Goal: Transaction & Acquisition: Obtain resource

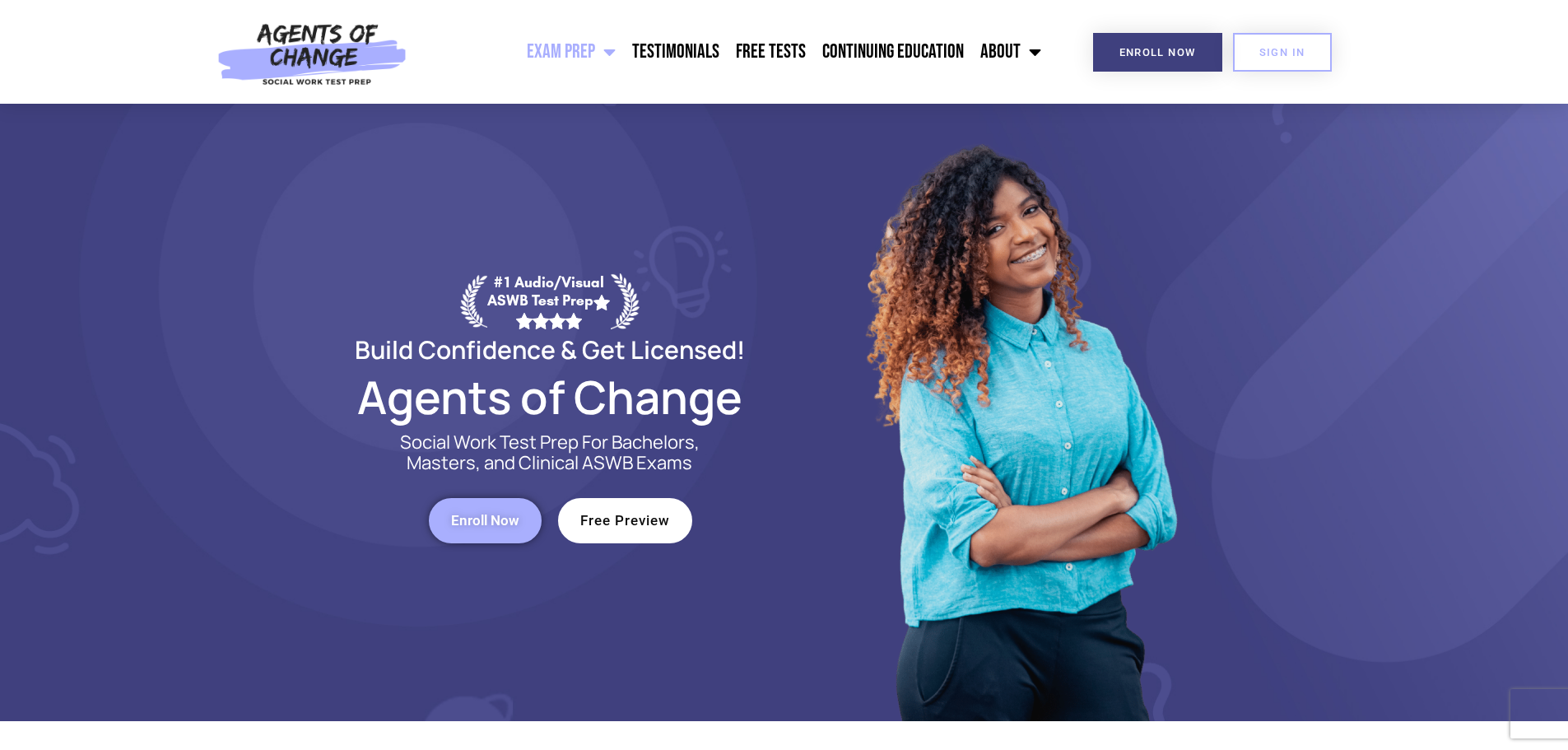
click at [467, 520] on span "Enroll Now" at bounding box center [486, 520] width 68 height 14
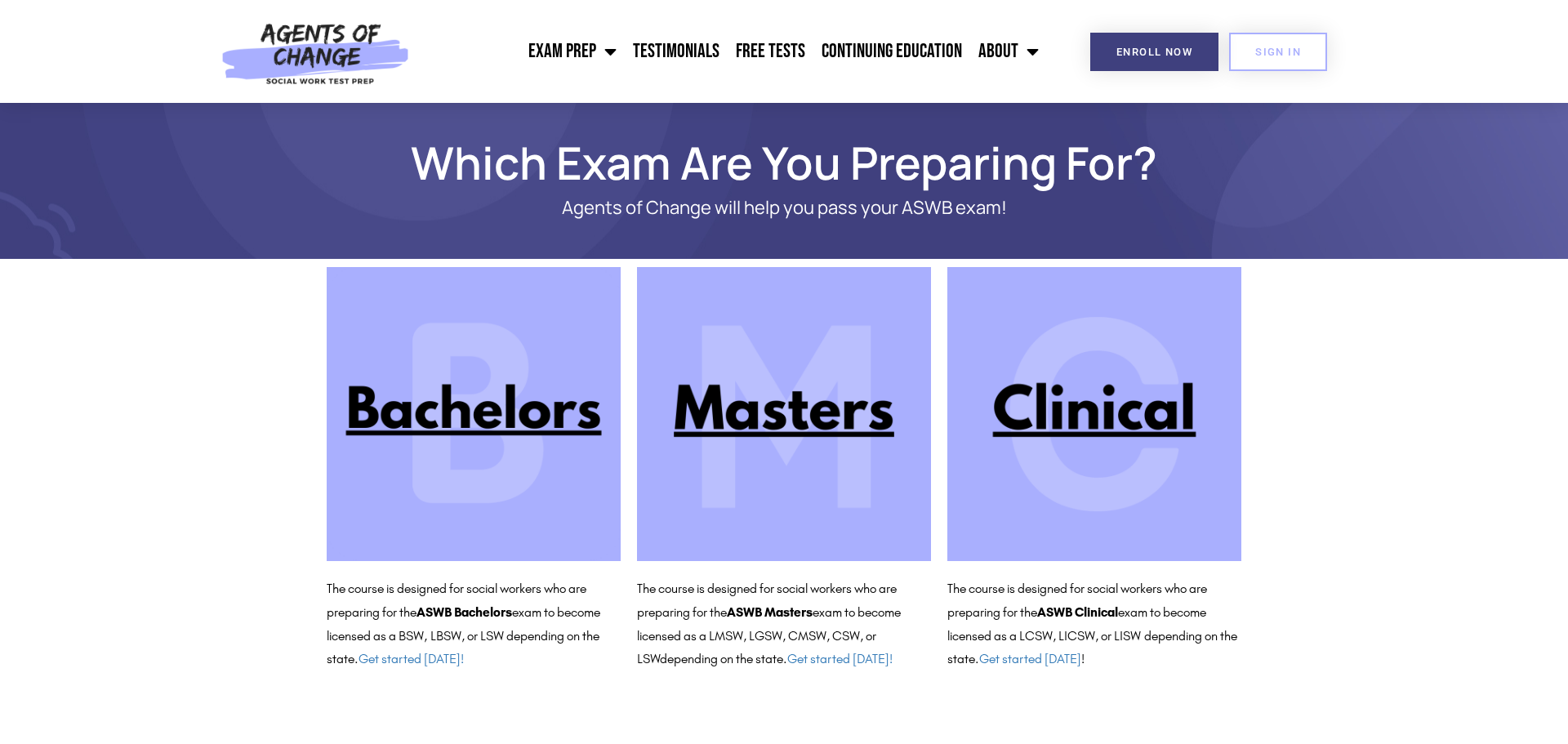
click at [131, 395] on section "The course is designed for social workers who are preparing for the ASWB Bachel…" at bounding box center [784, 470] width 1568 height 421
click at [1076, 422] on img at bounding box center [1095, 414] width 294 height 294
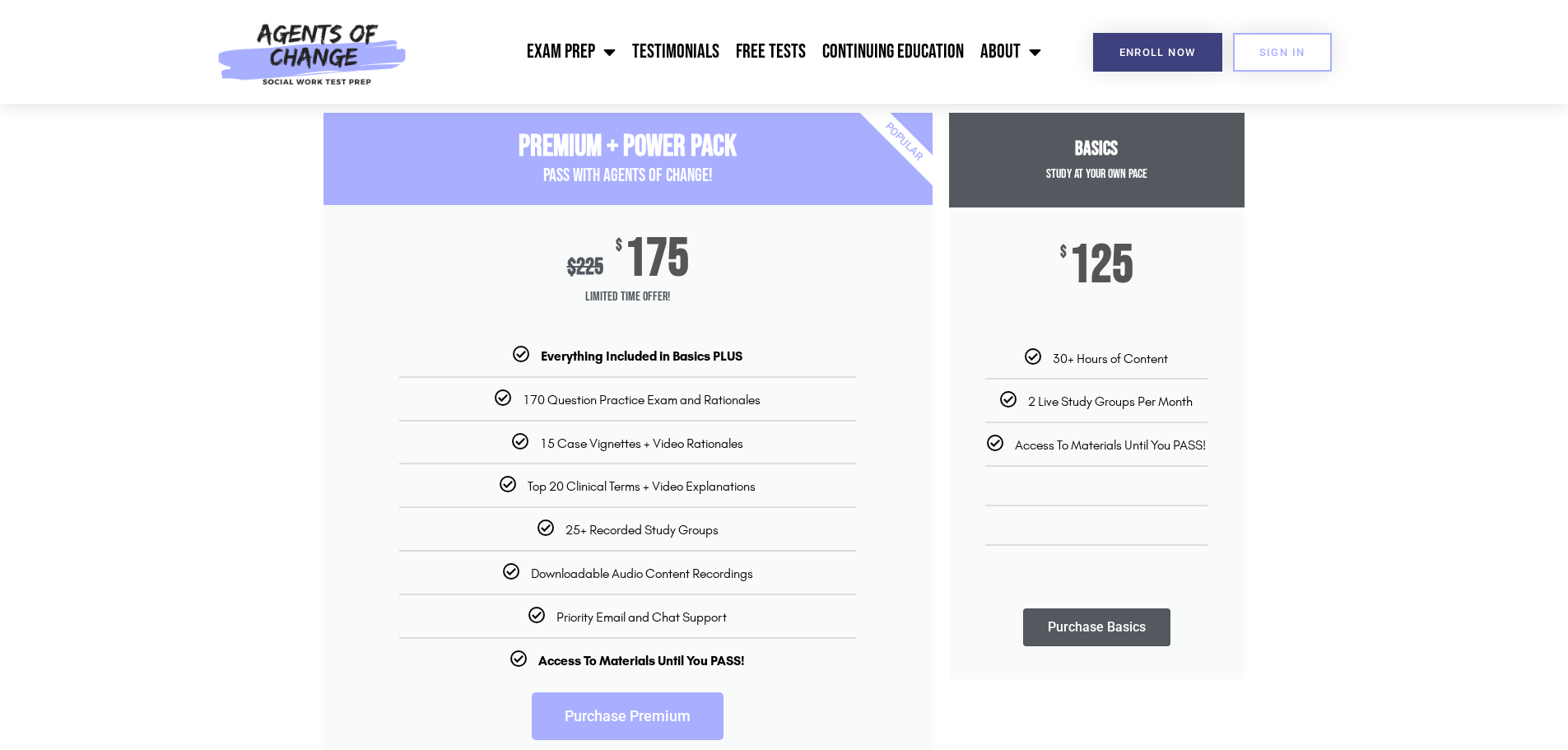
scroll to position [247, 0]
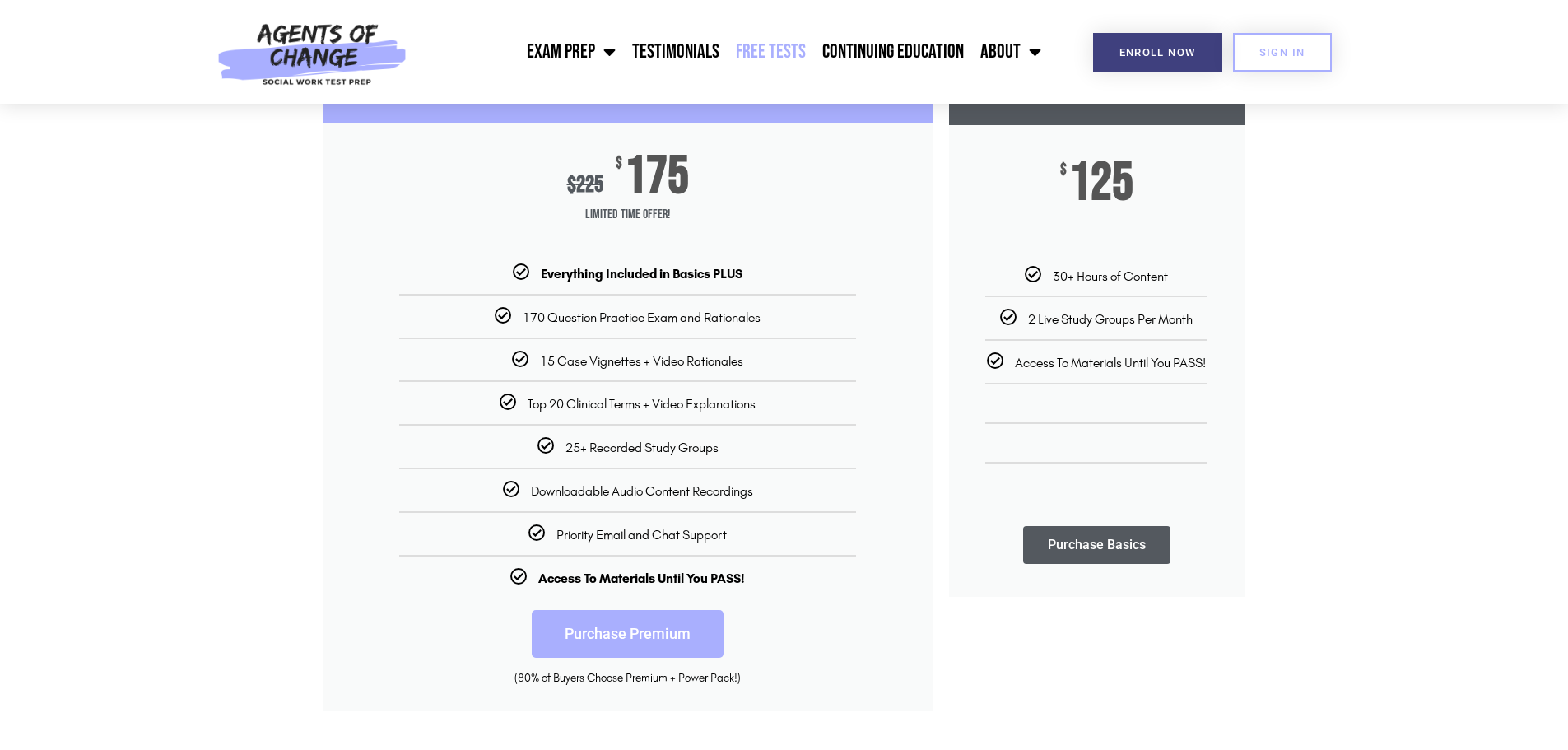
click at [766, 52] on link "Free Tests" at bounding box center [771, 51] width 86 height 41
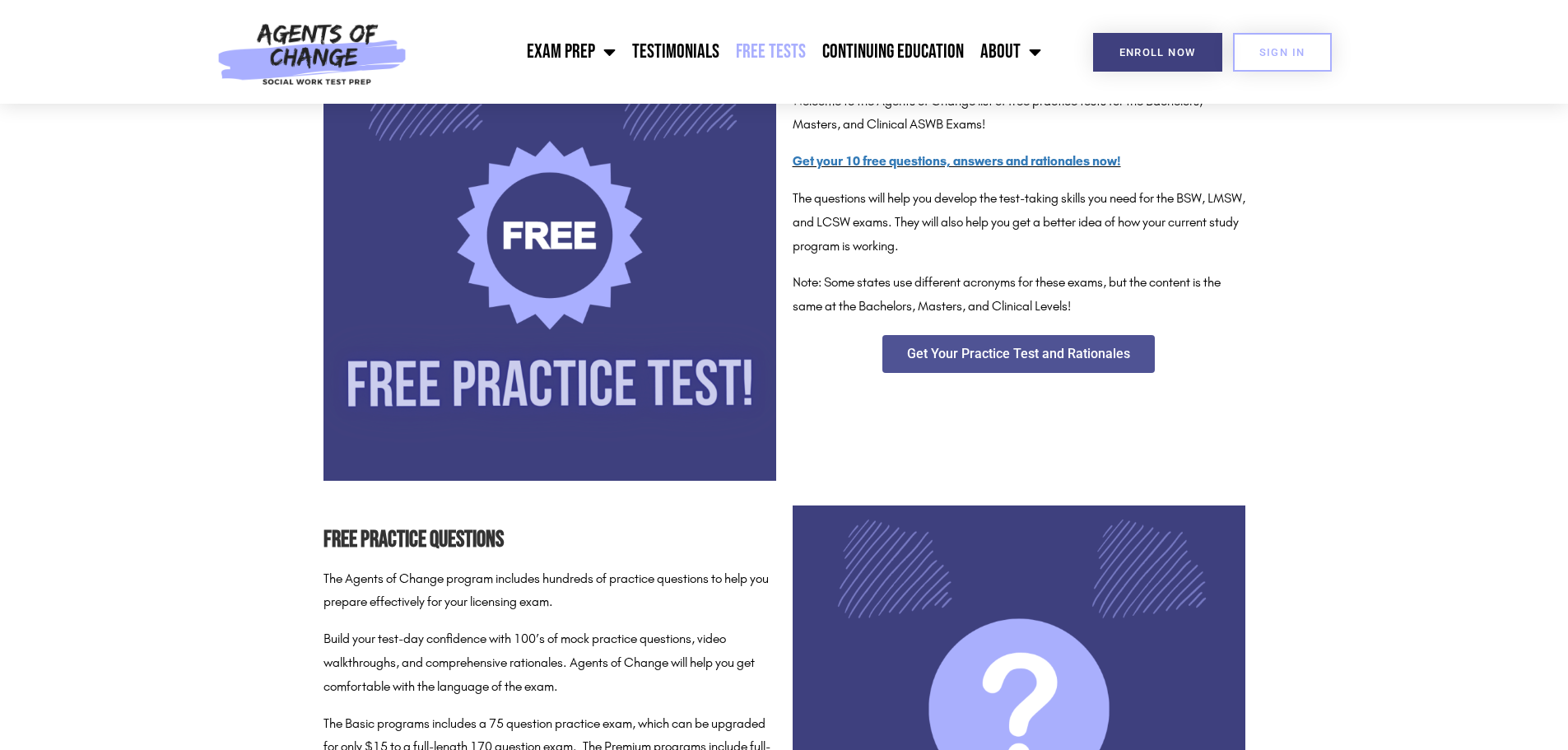
scroll to position [164, 0]
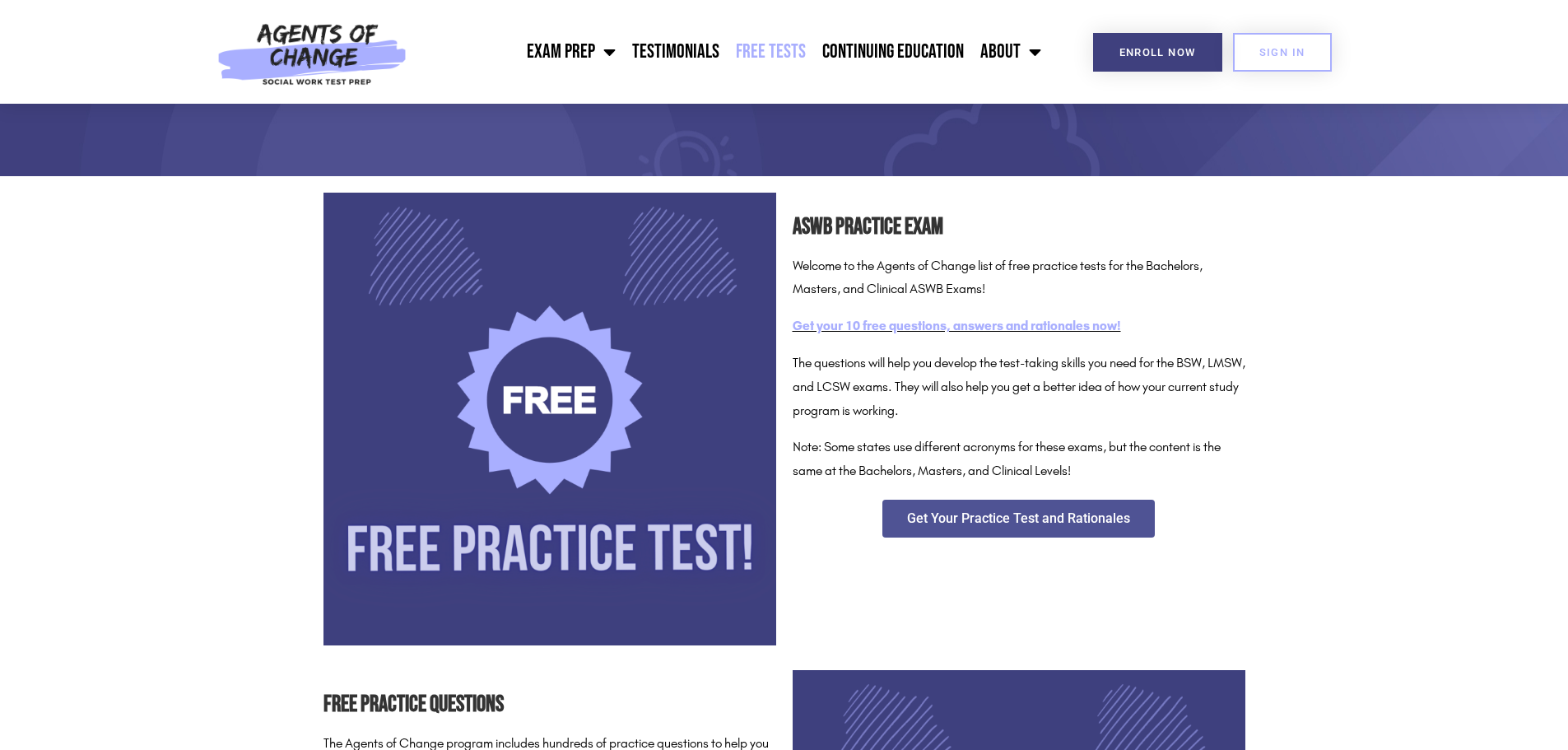
click at [858, 332] on link "Get your 10 free questions, answers and rationales now!" at bounding box center [957, 325] width 329 height 15
